Goal: Information Seeking & Learning: Compare options

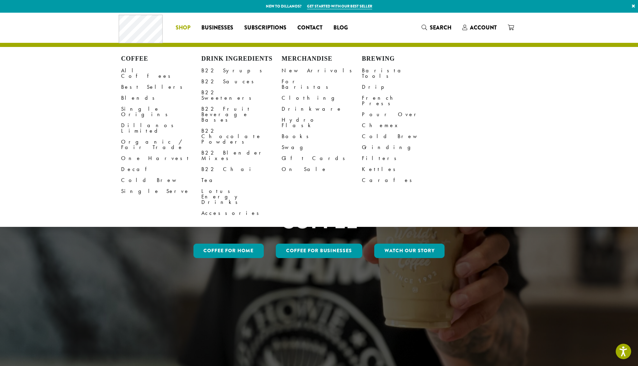
click at [177, 30] on span "Shop" at bounding box center [183, 28] width 15 height 9
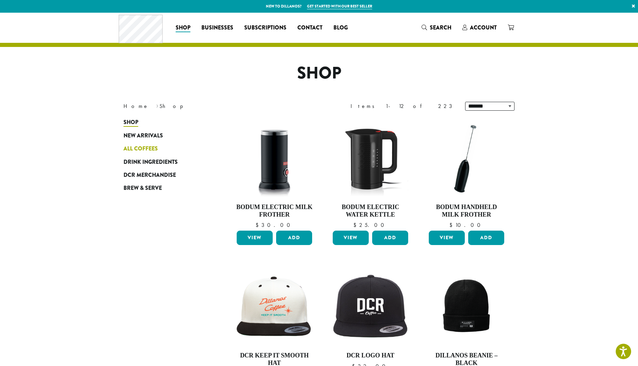
click at [145, 147] on span "All Coffees" at bounding box center [140, 149] width 34 height 9
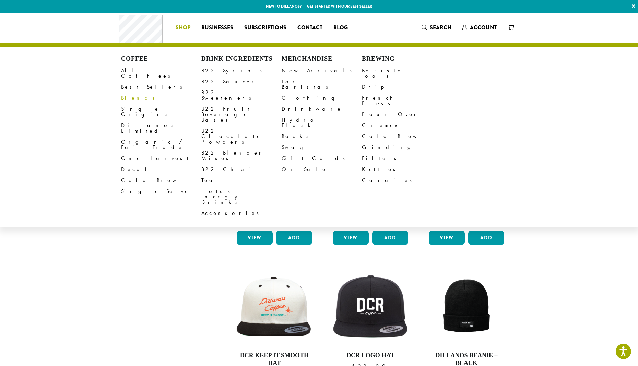
click at [133, 93] on link "Blends" at bounding box center [161, 98] width 80 height 11
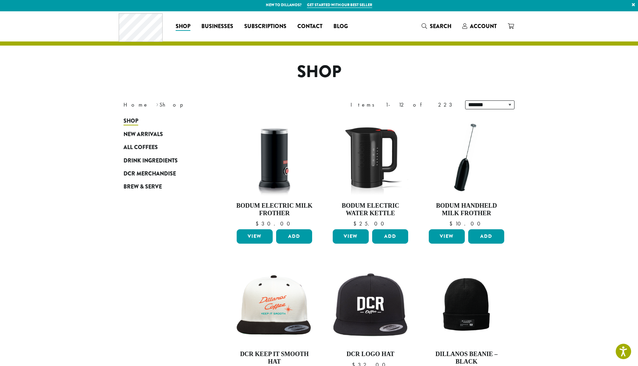
scroll to position [3, 0]
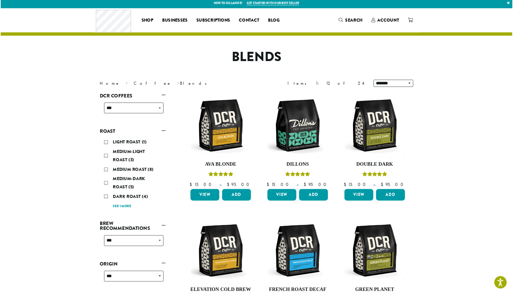
scroll to position [4, 0]
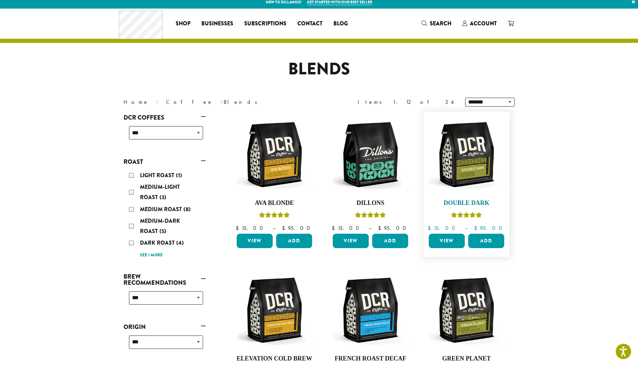
click at [454, 169] on img at bounding box center [466, 154] width 79 height 79
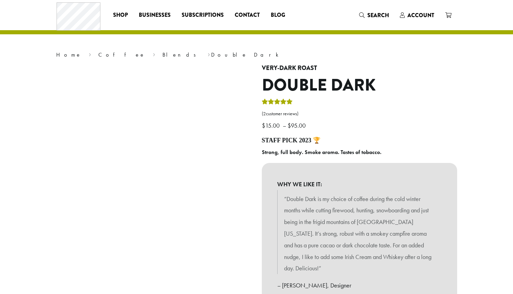
click at [415, 164] on div "WHY WE LIKE IT: “Double Dark is my choice of coffee during the cold winter mont…" at bounding box center [359, 235] width 195 height 144
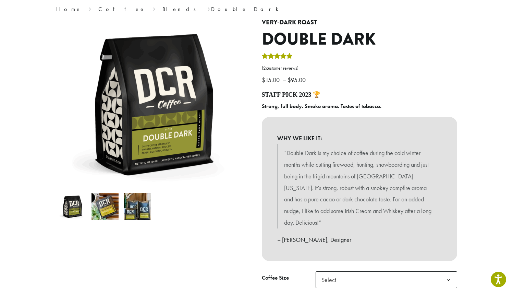
scroll to position [62, 0]
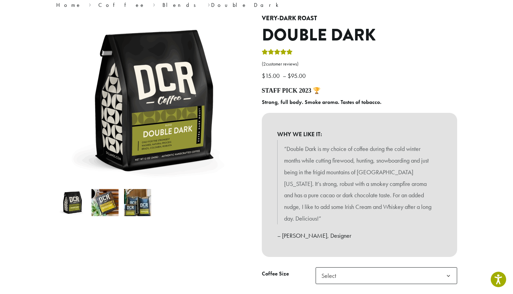
click at [259, 99] on div "**********" at bounding box center [360, 183] width 206 height 337
drag, startPoint x: 258, startPoint y: 101, endPoint x: 390, endPoint y: 98, distance: 132.0
click at [390, 98] on div "**********" at bounding box center [360, 183] width 206 height 337
copy b "Strong, full body. Smoke aroma. Tastes of tobacco."
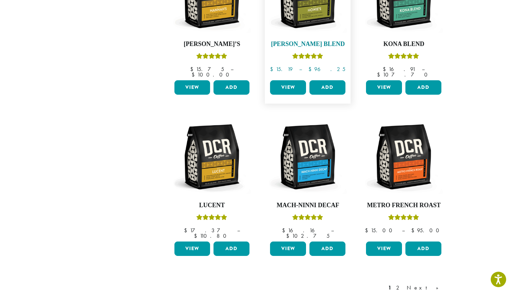
scroll to position [558, 0]
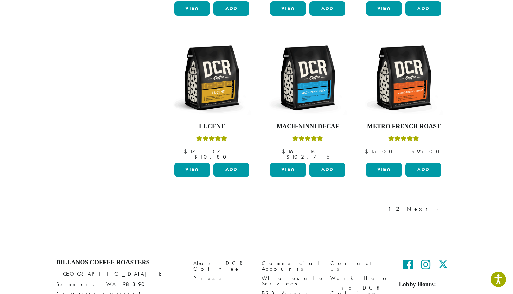
click at [427, 205] on div "1 2 Next »" at bounding box center [417, 209] width 60 height 8
click at [433, 205] on link "Next »" at bounding box center [425, 209] width 39 height 8
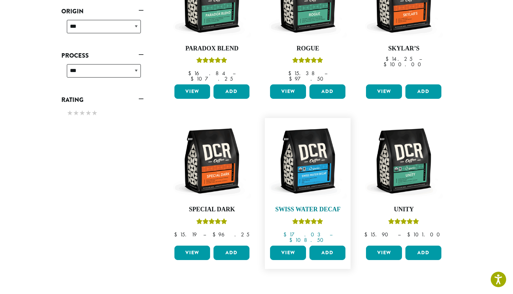
scroll to position [321, 0]
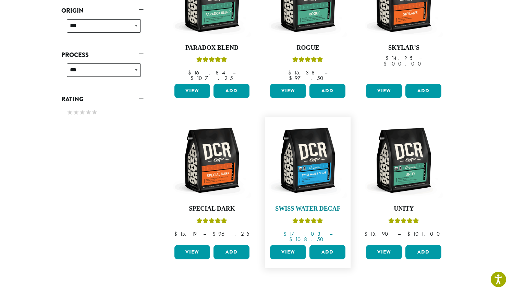
click at [305, 160] on img at bounding box center [307, 160] width 79 height 79
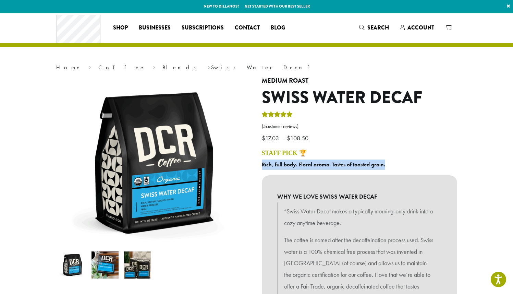
drag, startPoint x: 260, startPoint y: 165, endPoint x: 409, endPoint y: 168, distance: 148.8
click at [409, 168] on div "**********" at bounding box center [360, 254] width 206 height 354
copy b "Rich, full body. Floral aroma. Tastes of toasted grain."
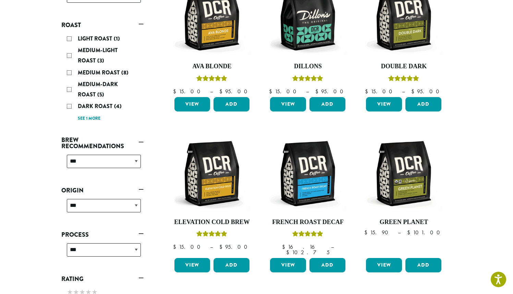
scroll to position [140, 0]
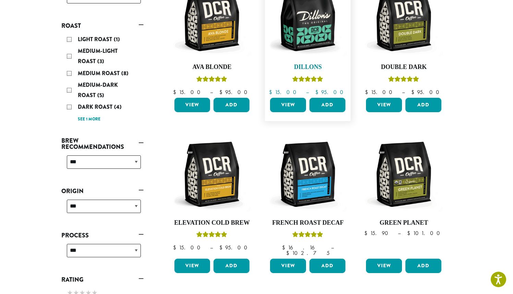
click at [321, 58] on link "Dillons $ 15.00 – $ 95.00 Price range: $15.00 through $95.00" at bounding box center [307, 37] width 79 height 116
click at [307, 41] on img at bounding box center [307, 18] width 79 height 79
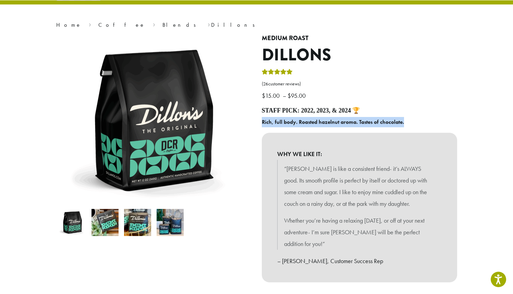
drag, startPoint x: 411, startPoint y: 123, endPoint x: 260, endPoint y: 124, distance: 151.5
click at [260, 124] on div "Medium Roast Dillons ( 26 customer reviews) $ 15.00 – $ 95.00 Price range: $15.…" at bounding box center [360, 241] width 206 height 413
copy b "Rich, full body. Roasted hazelnut aroma. Tastes of chocolate."
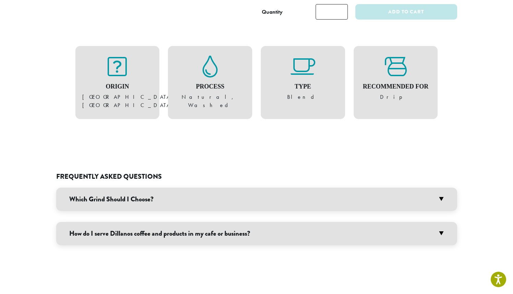
scroll to position [466, 0]
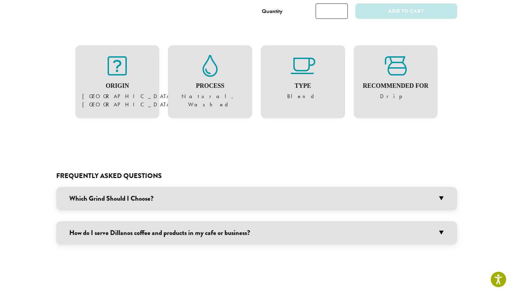
click at [169, 187] on h3 "Which Grind Should I Choose?" at bounding box center [256, 198] width 401 height 23
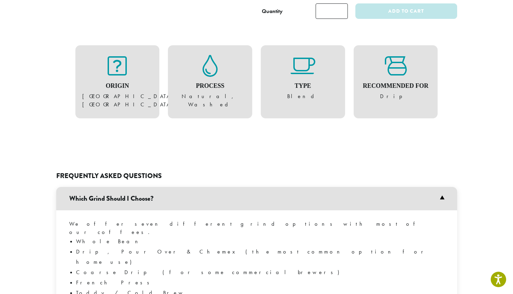
click at [169, 187] on h3 "Which Grind Should I Choose?" at bounding box center [256, 198] width 401 height 23
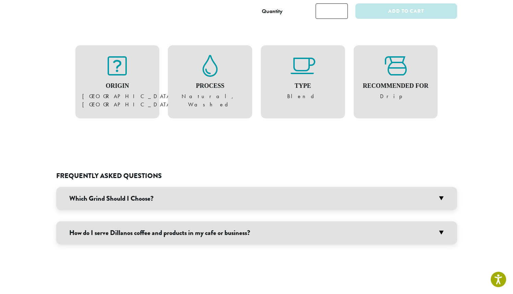
click at [169, 221] on h3 "How do I serve Dillanos coffee and products in my cafe or business?" at bounding box center [256, 232] width 401 height 23
click at [170, 221] on h3 "How do I serve Dillanos coffee and products in my cafe or business?" at bounding box center [256, 232] width 401 height 23
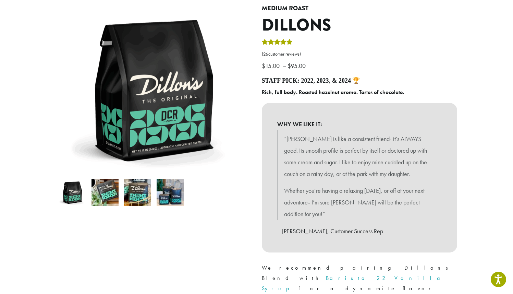
scroll to position [0, 0]
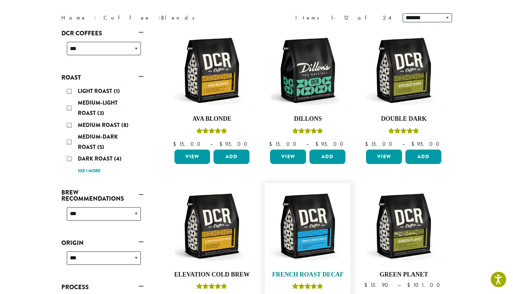
scroll to position [82, 0]
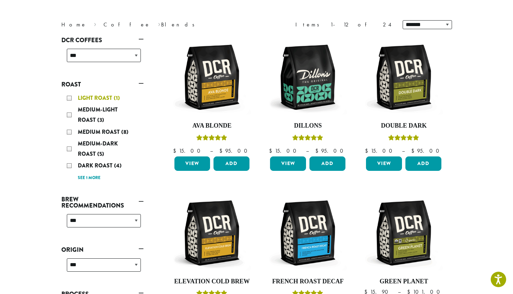
click at [79, 100] on span "Light Roast" at bounding box center [96, 98] width 36 height 8
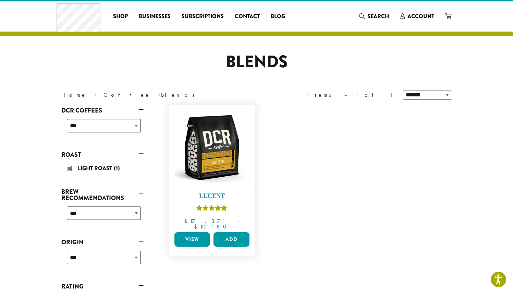
scroll to position [11, 0]
click at [182, 150] on img at bounding box center [211, 147] width 79 height 79
click at [214, 152] on img at bounding box center [211, 147] width 79 height 79
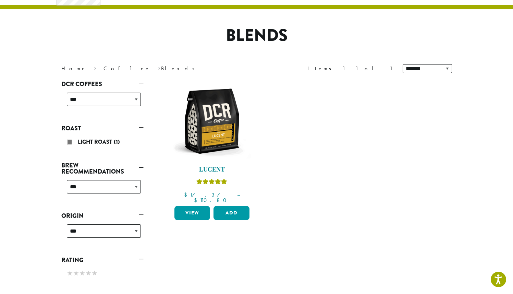
scroll to position [55, 0]
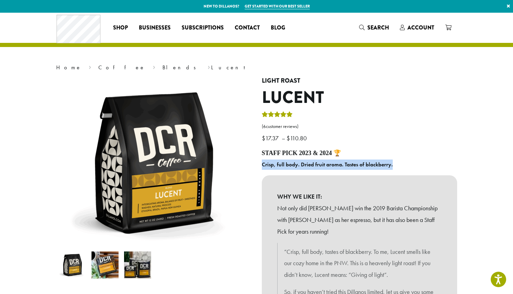
drag, startPoint x: 261, startPoint y: 165, endPoint x: 407, endPoint y: 168, distance: 145.7
click at [407, 168] on div "**********" at bounding box center [360, 257] width 206 height 360
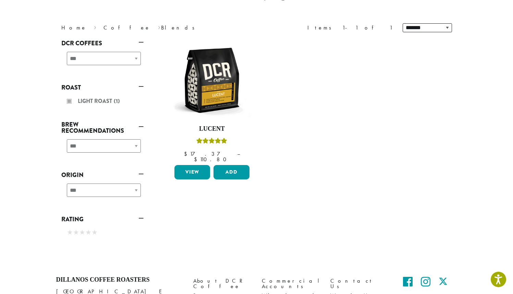
scroll to position [82, 0]
